Goal: Navigation & Orientation: Find specific page/section

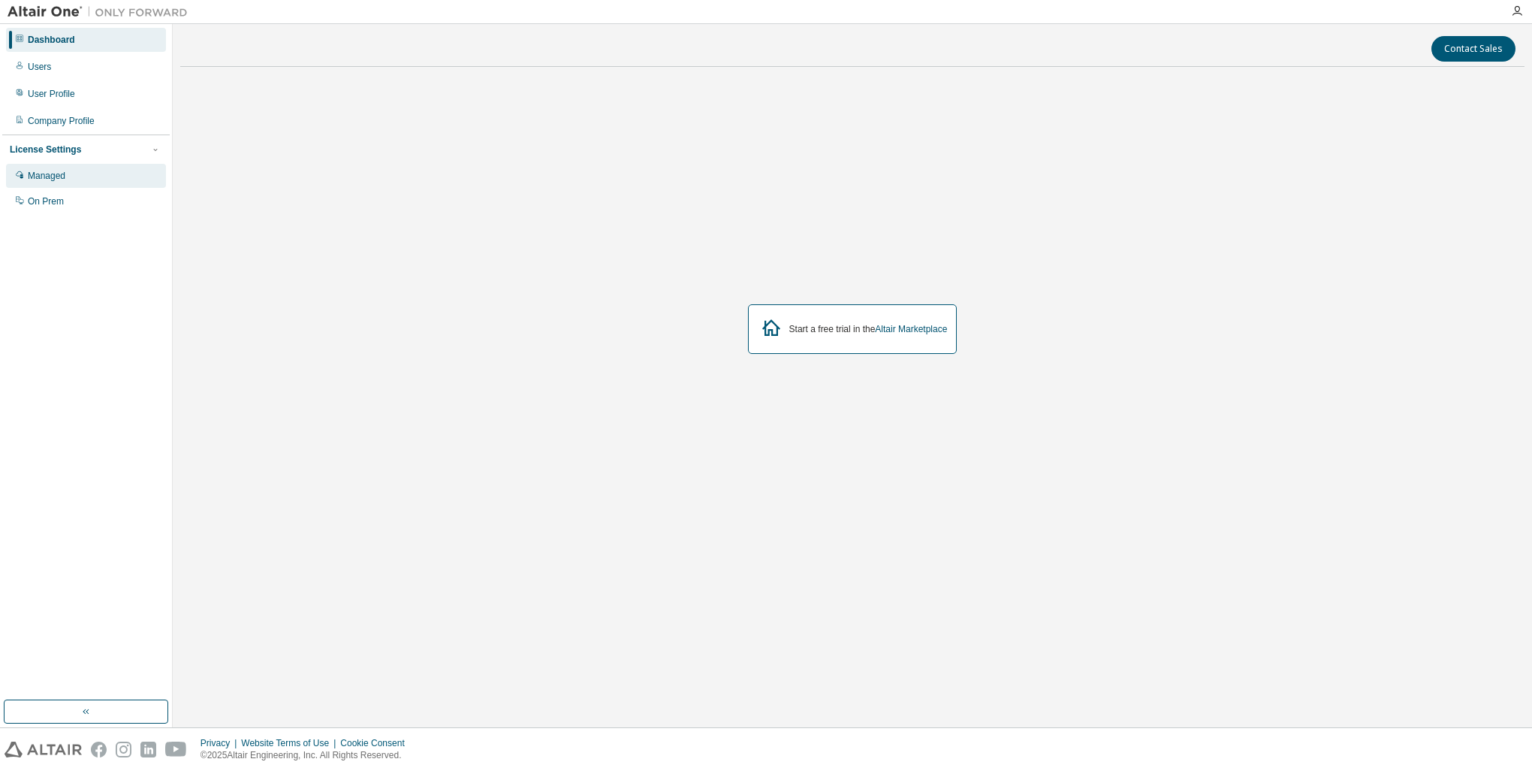
click at [51, 176] on div "Managed" at bounding box center [47, 176] width 38 height 12
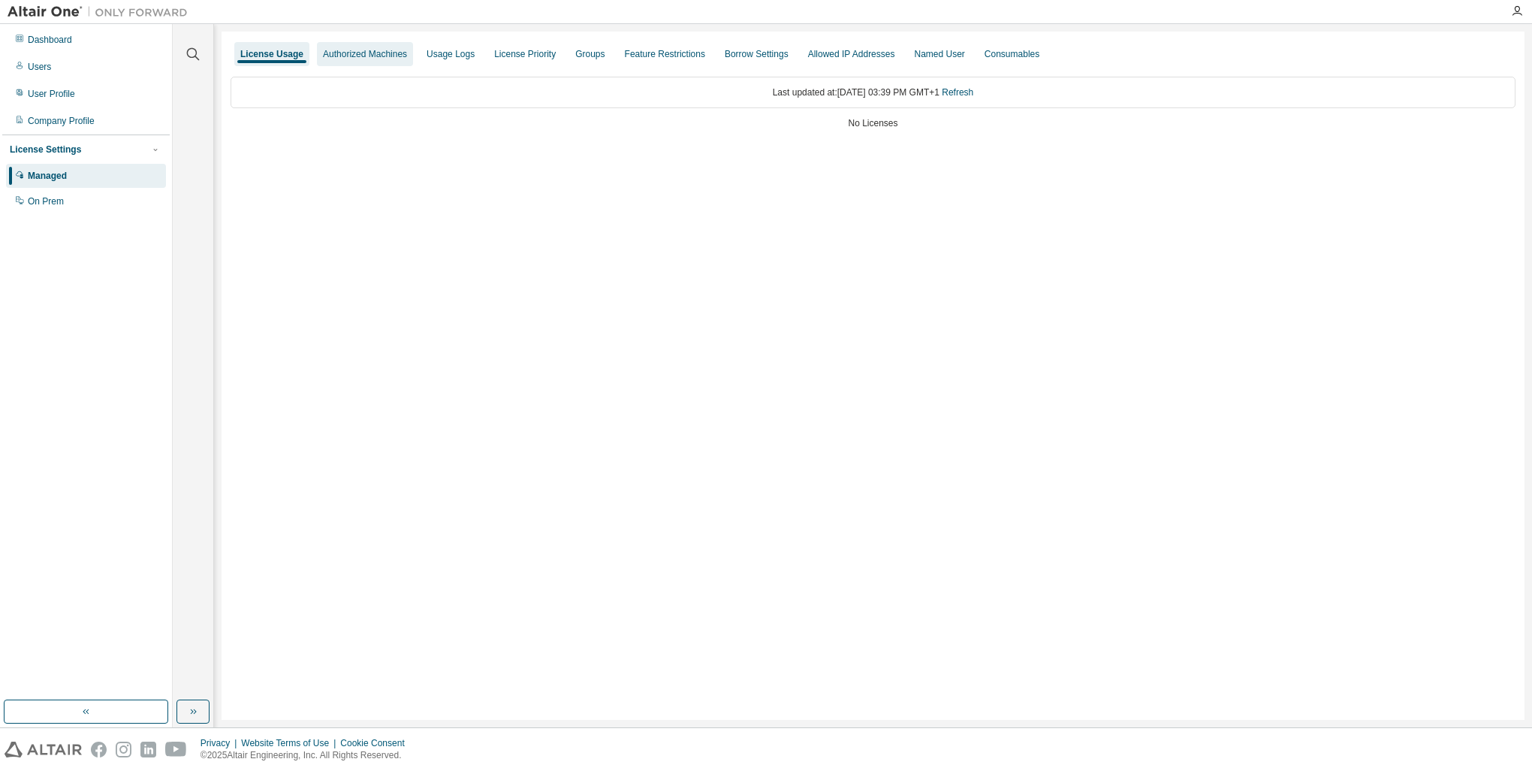
click at [331, 63] on div "Authorized Machines" at bounding box center [365, 54] width 96 height 24
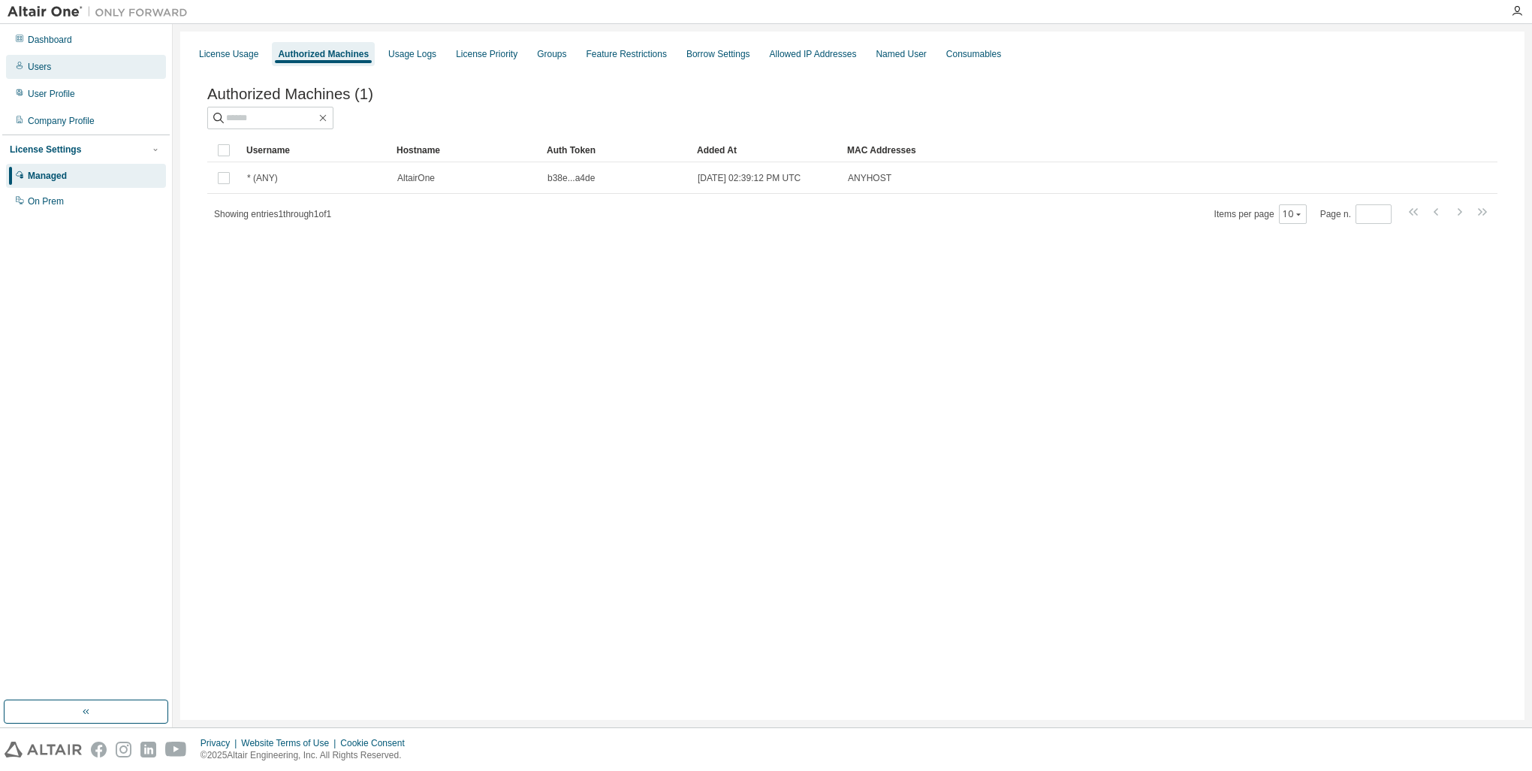
click at [42, 71] on div "Users" at bounding box center [39, 67] width 23 height 12
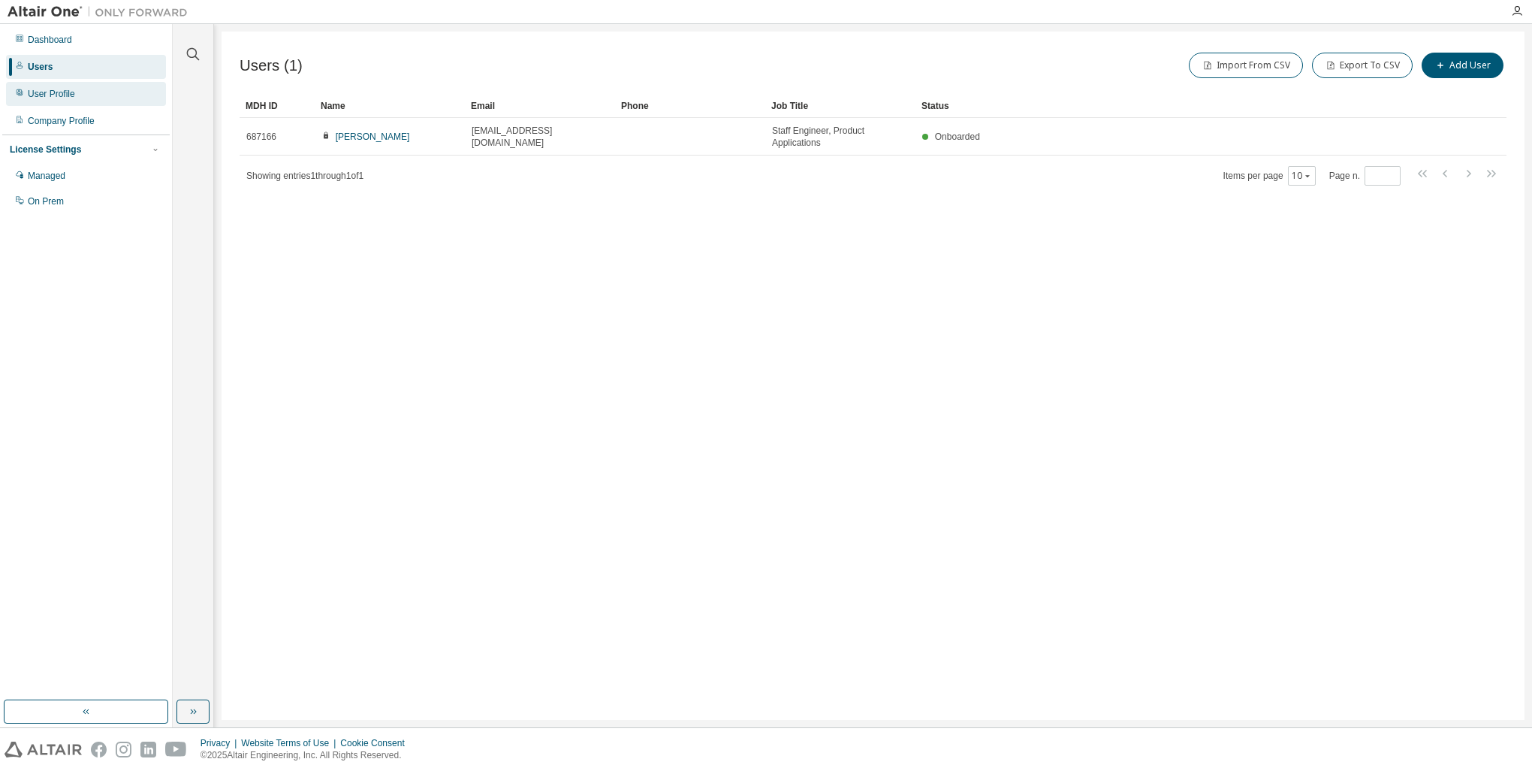
click at [57, 103] on div "User Profile" at bounding box center [86, 94] width 160 height 24
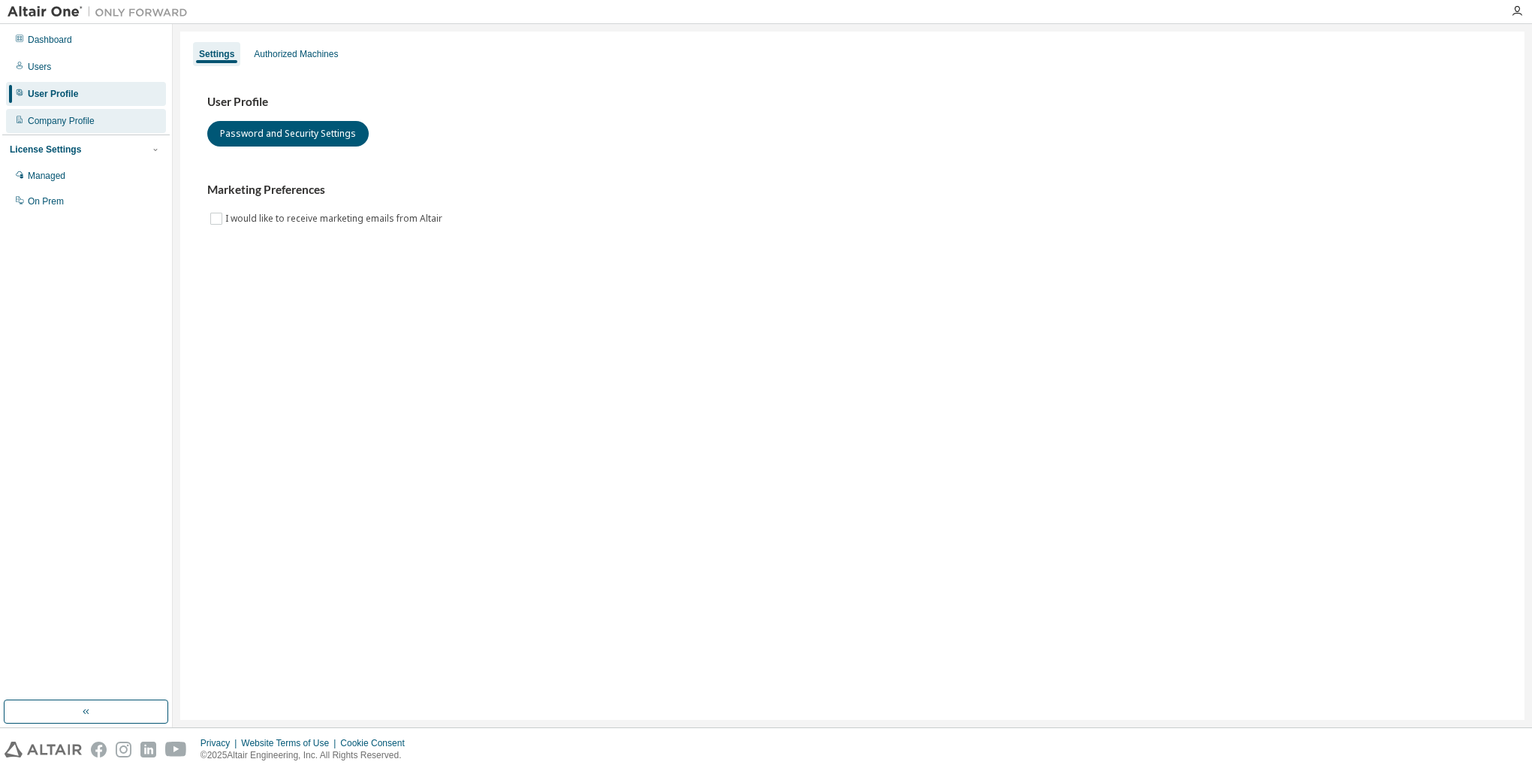
click at [59, 117] on div "Company Profile" at bounding box center [61, 121] width 67 height 12
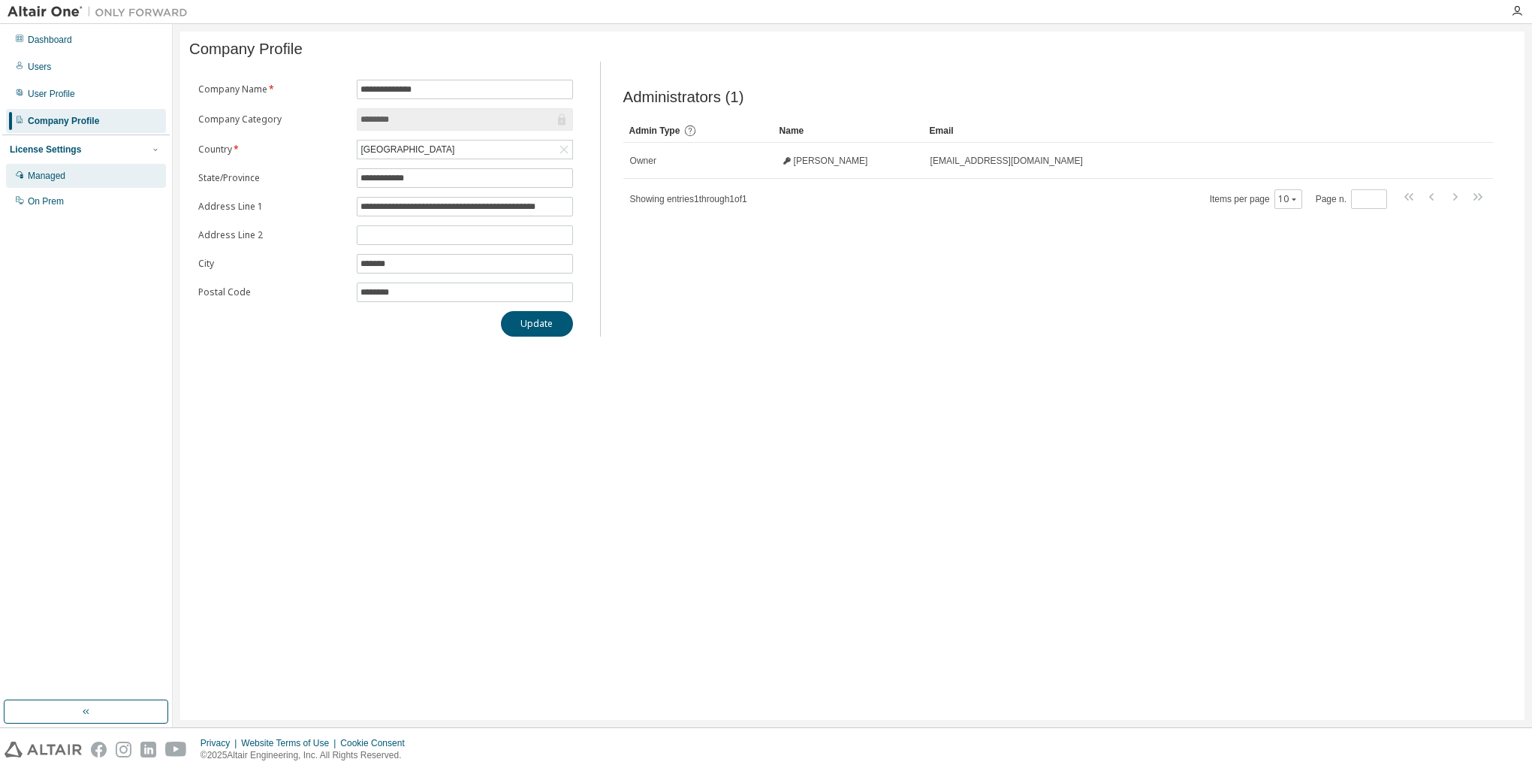
click at [53, 177] on div "Managed" at bounding box center [47, 176] width 38 height 12
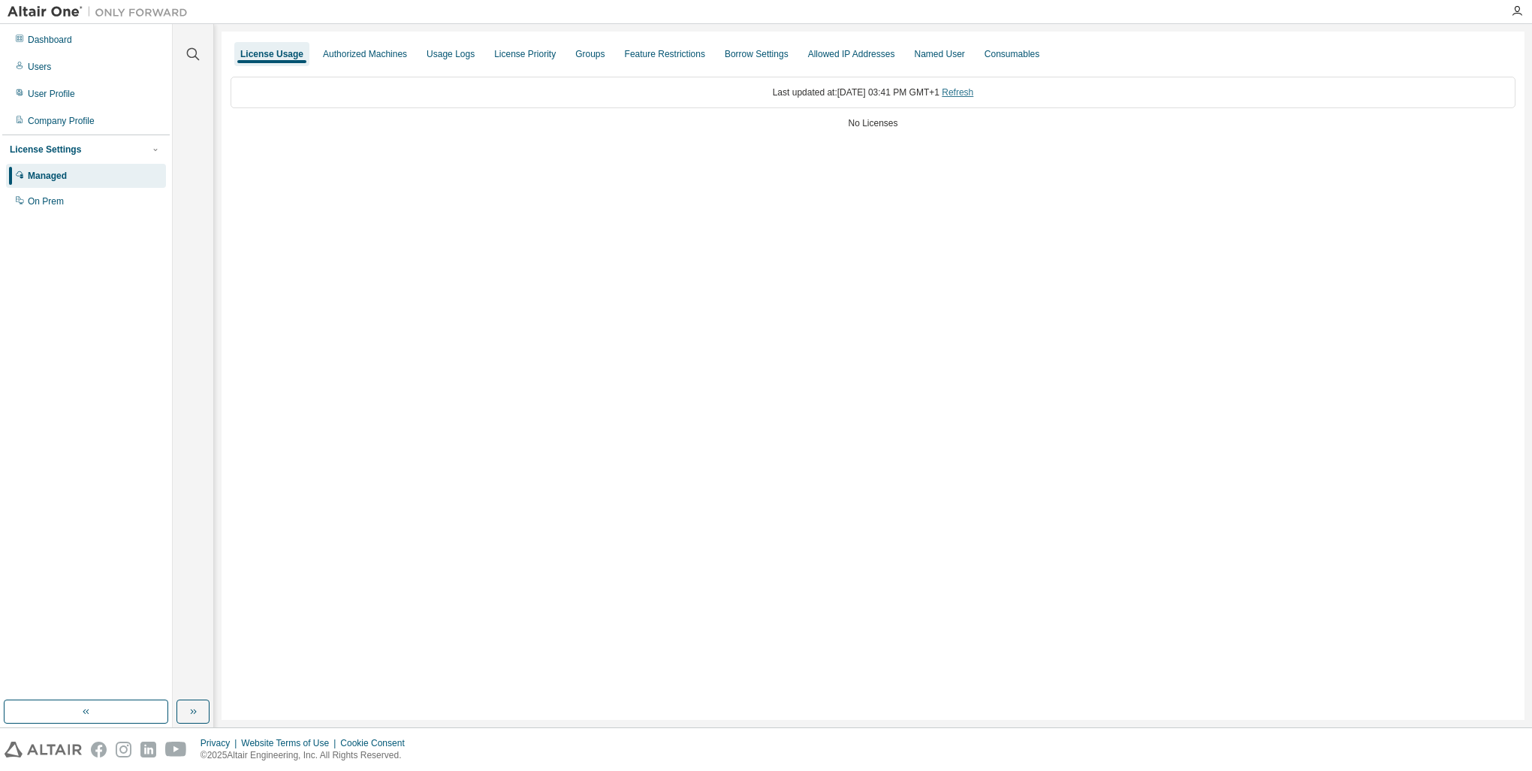
click at [965, 94] on link "Refresh" at bounding box center [958, 92] width 32 height 11
click at [48, 204] on div "On Prem" at bounding box center [46, 201] width 36 height 12
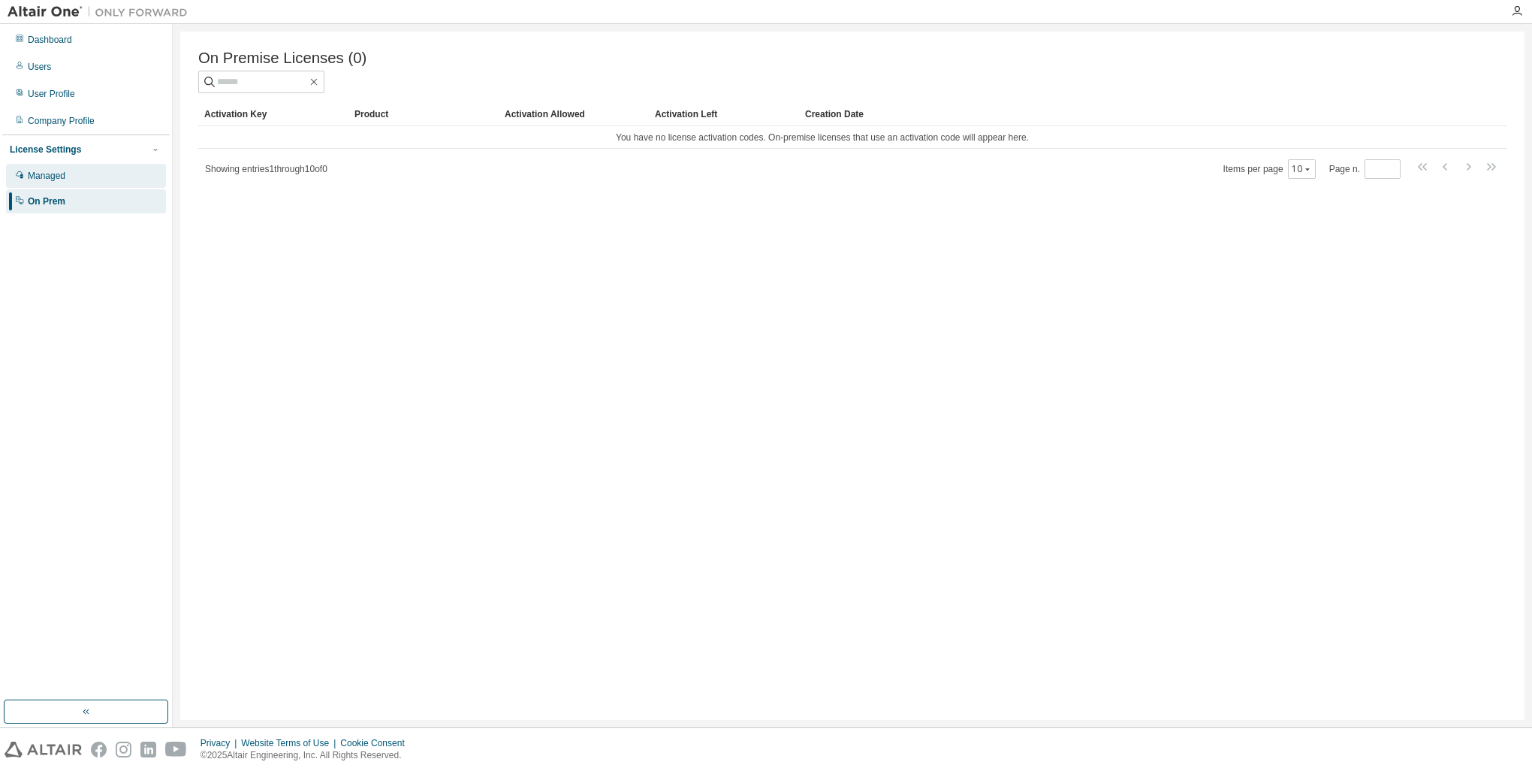
click at [61, 181] on div "Managed" at bounding box center [47, 176] width 38 height 12
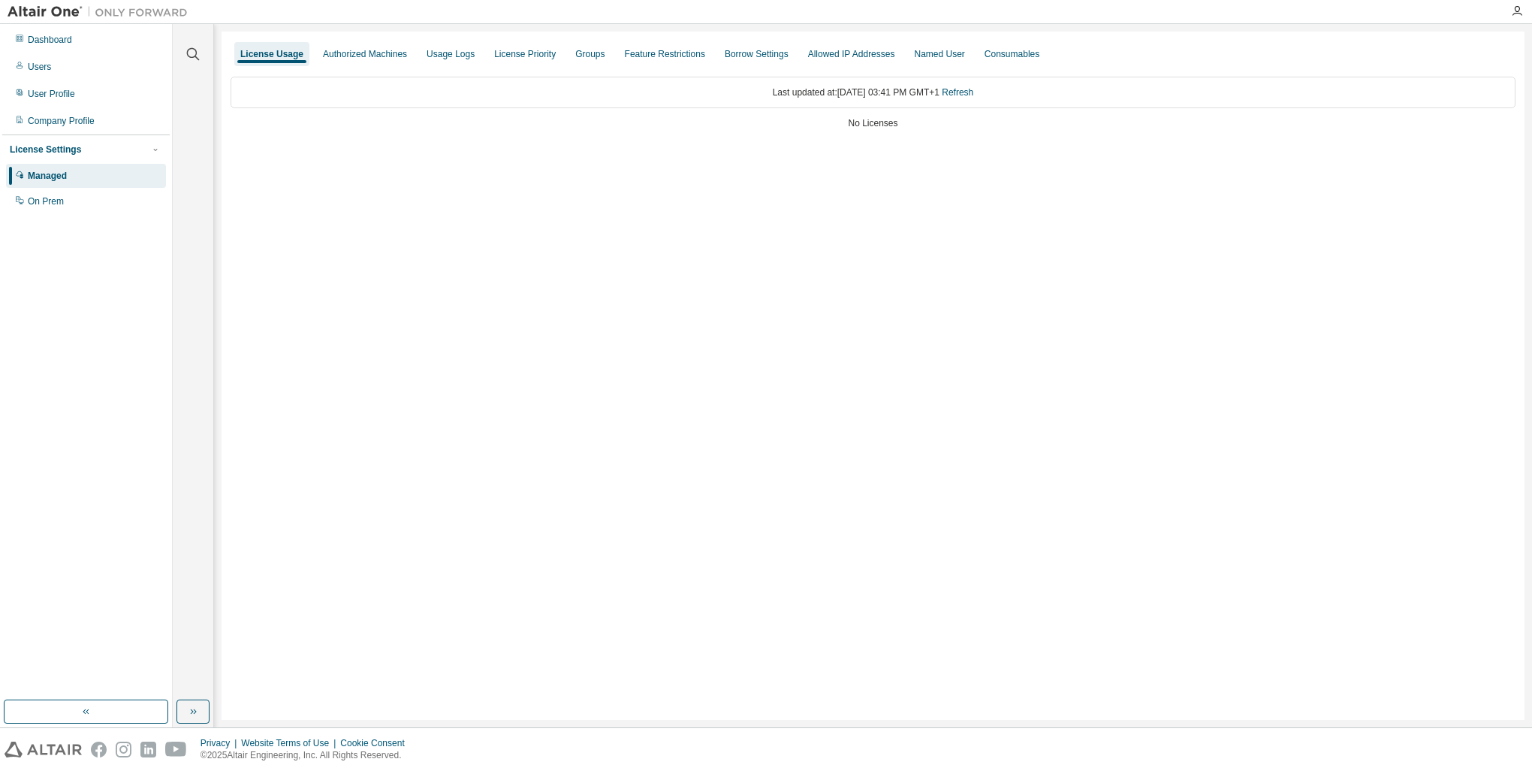
click at [283, 61] on div "License Usage" at bounding box center [271, 54] width 75 height 24
click at [968, 93] on link "Refresh" at bounding box center [958, 92] width 32 height 11
click at [369, 50] on div "Authorized Machines" at bounding box center [365, 54] width 84 height 12
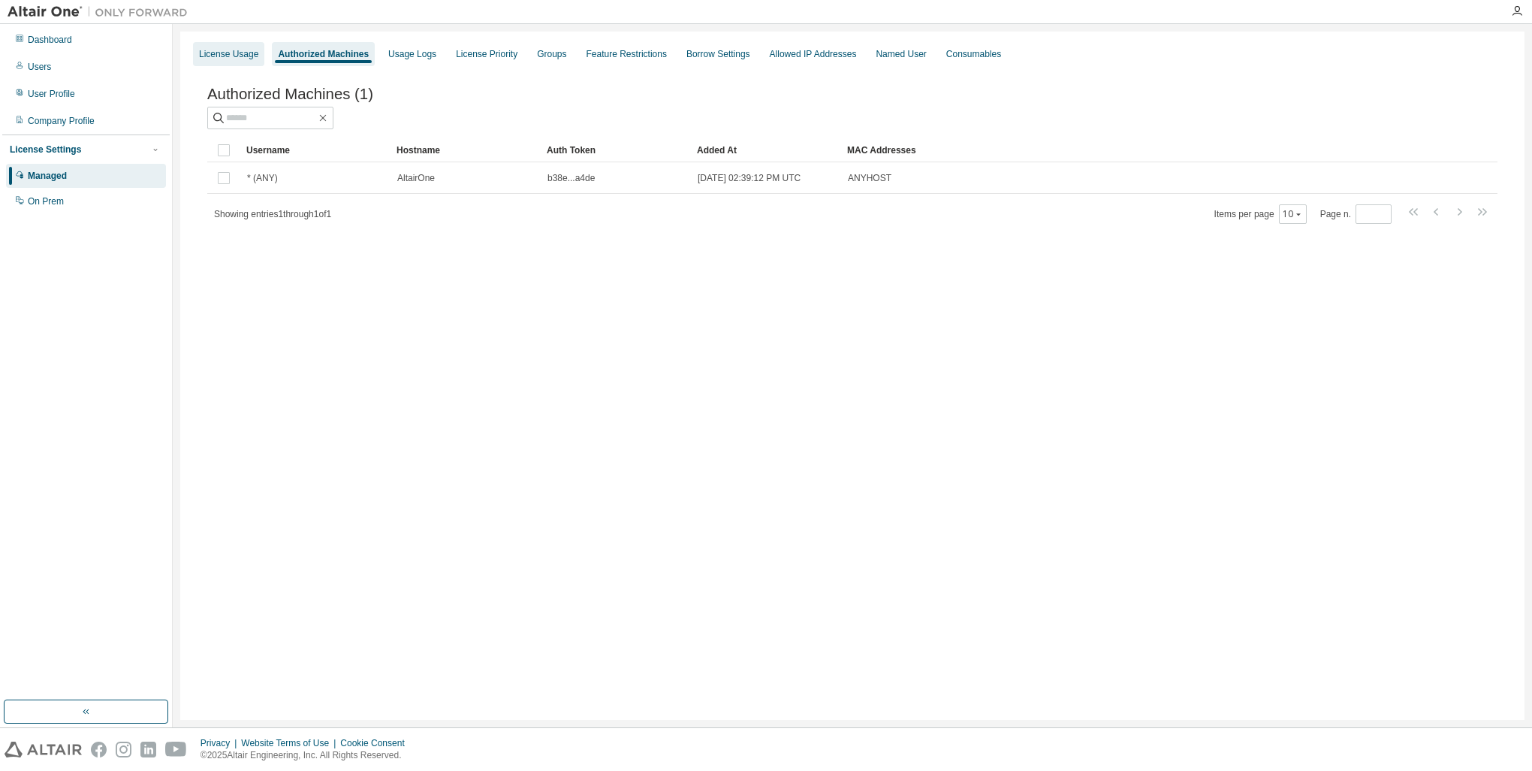
click at [228, 53] on div "License Usage" at bounding box center [228, 54] width 59 height 12
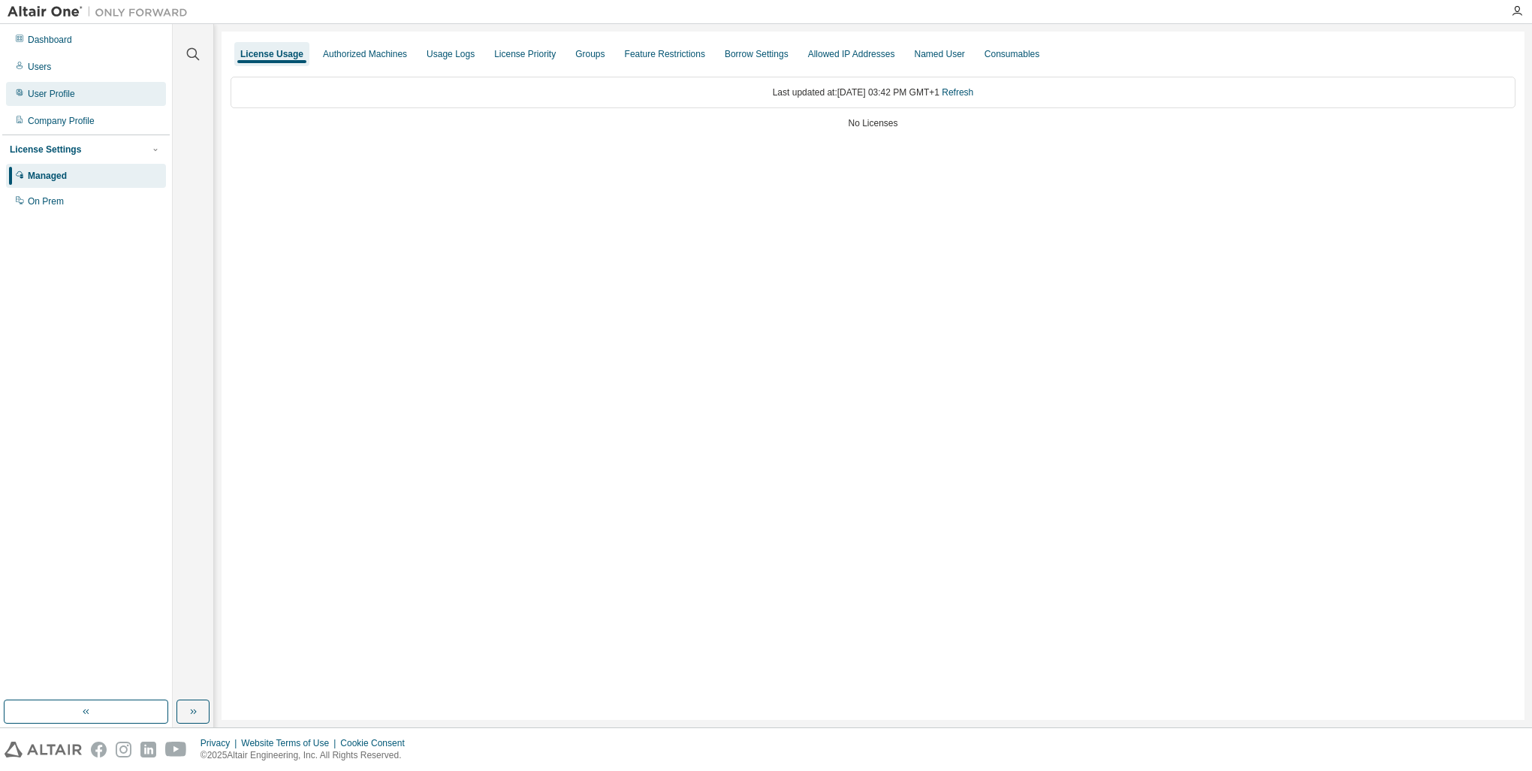
click at [74, 99] on div "User Profile" at bounding box center [86, 94] width 160 height 24
